Goal: Task Accomplishment & Management: Manage account settings

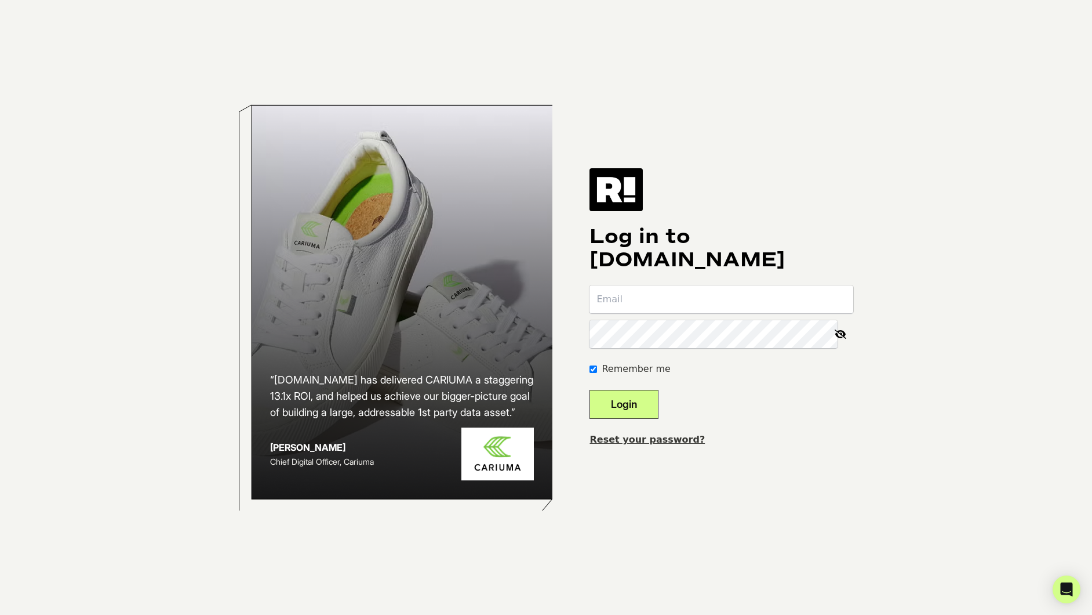
click at [675, 306] on input "email" at bounding box center [722, 299] width 264 height 28
click at [857, 444] on div "“Retention.com has delivered CARIUMA a staggering 13.1x ROI, and helped us achi…" at bounding box center [546, 307] width 661 height 615
click at [714, 302] on input "email" at bounding box center [722, 299] width 264 height 28
click at [978, 33] on body "“Retention.com has delivered CARIUMA a staggering 13.1x ROI, and helped us achi…" at bounding box center [546, 307] width 1092 height 615
click at [709, 302] on input "email" at bounding box center [722, 299] width 264 height 28
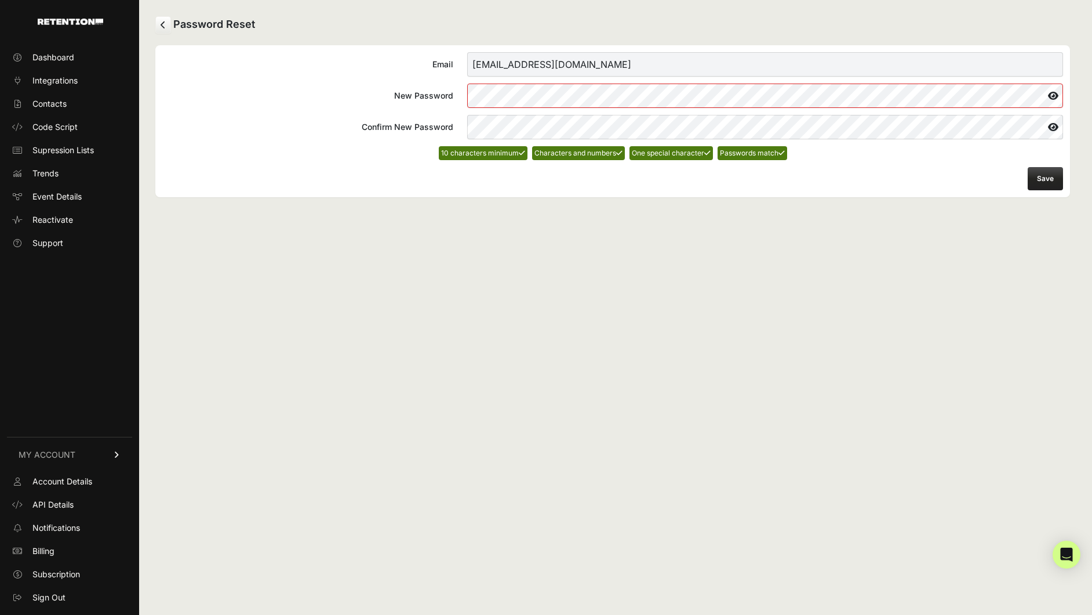
click at [1049, 104] on icon at bounding box center [1054, 95] width 20 height 19
click at [1036, 180] on button "Save" at bounding box center [1045, 178] width 35 height 23
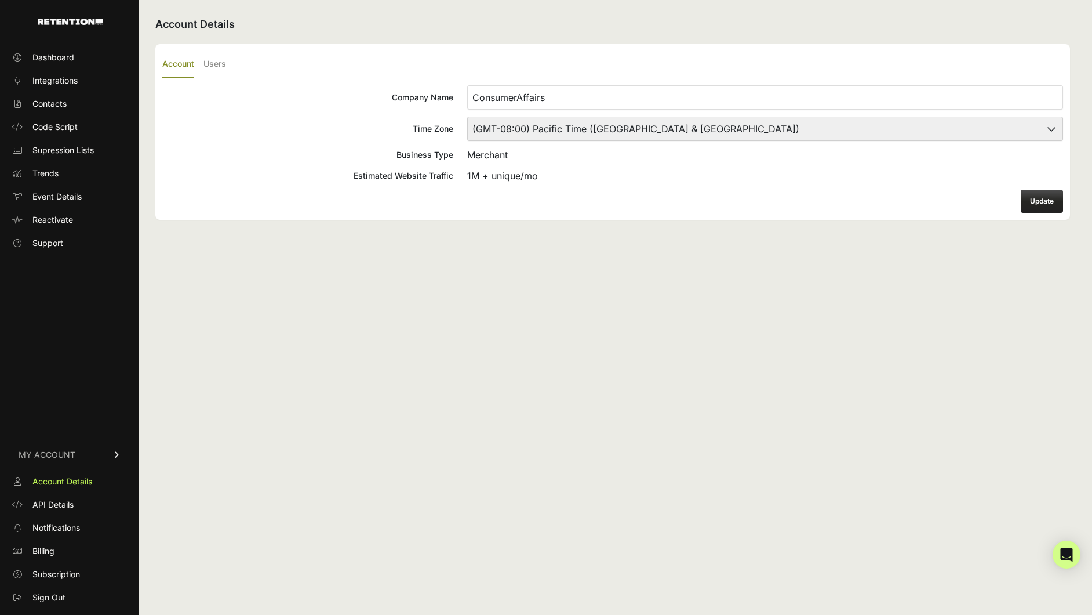
click at [546, 123] on select "(GMT-10:00) America/Adak (GMT-10:00) Hawaii (GMT-09:00) Alaska (GMT-09:00) Amer…" at bounding box center [765, 129] width 596 height 24
select select "Central Time (US & Canada)"
click at [467, 117] on select "(GMT-10:00) America/Adak (GMT-10:00) Hawaii (GMT-09:00) Alaska (GMT-09:00) Amer…" at bounding box center [765, 129] width 596 height 24
click at [1040, 197] on button "Update" at bounding box center [1042, 201] width 42 height 23
click at [221, 63] on label "Users" at bounding box center [215, 64] width 23 height 27
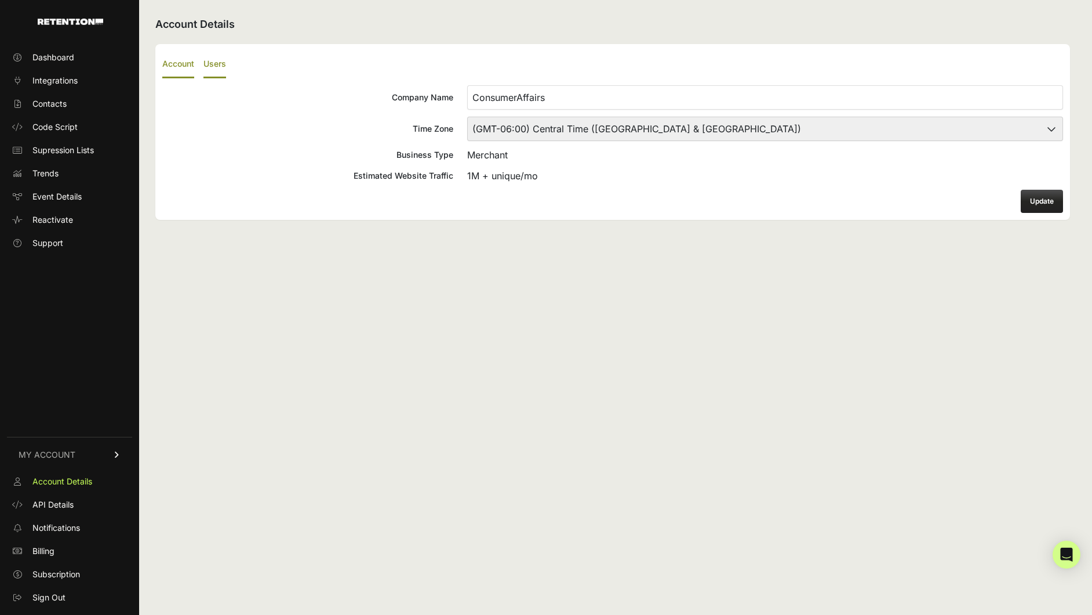
click at [0, 0] on input "Users" at bounding box center [0, 0] width 0 height 0
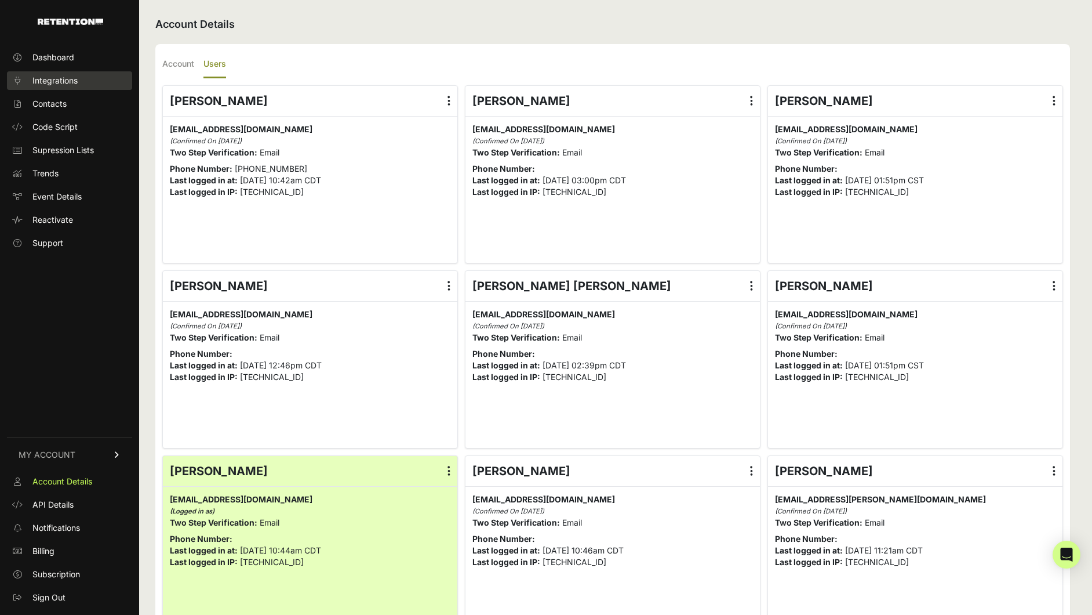
click at [55, 79] on span "Integrations" at bounding box center [54, 81] width 45 height 12
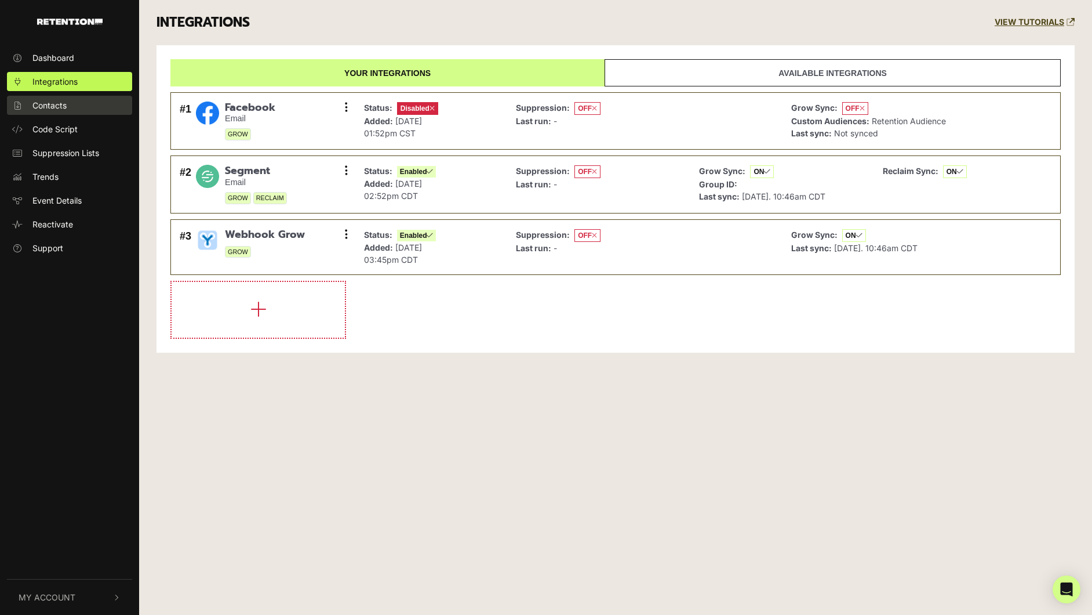
click at [57, 104] on span "Contacts" at bounding box center [49, 105] width 34 height 12
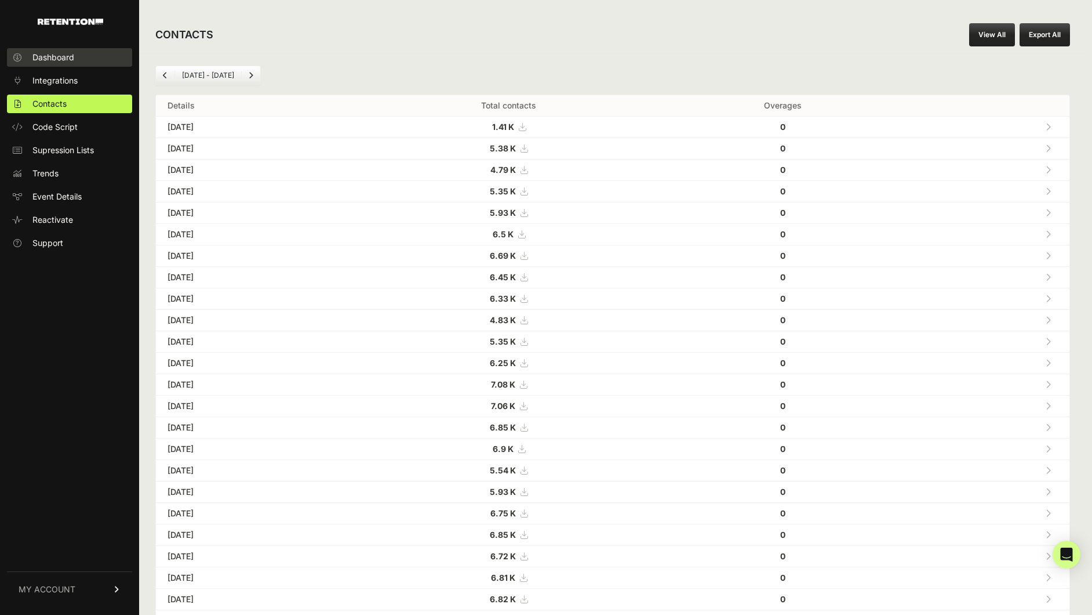
click at [59, 56] on span "Dashboard" at bounding box center [53, 58] width 42 height 12
